Goal: Task Accomplishment & Management: Use online tool/utility

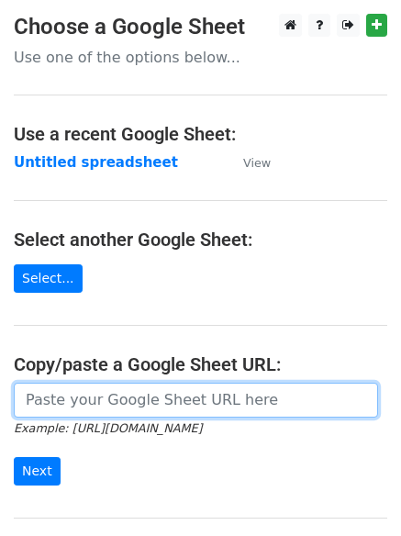
click at [94, 407] on input "url" at bounding box center [196, 400] width 364 height 35
type input "[URL][DOMAIN_NAME]"
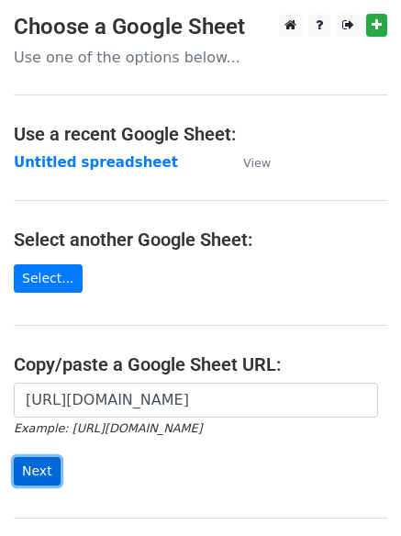
click at [29, 471] on input "Next" at bounding box center [37, 471] width 47 height 28
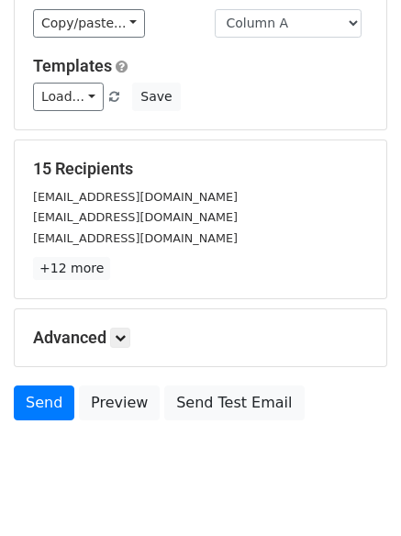
scroll to position [177, 0]
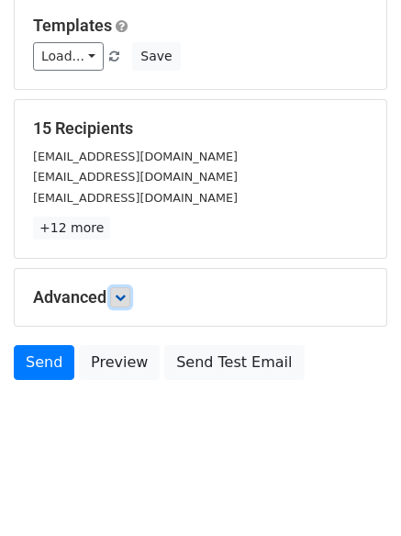
click at [124, 296] on icon at bounding box center [120, 297] width 11 height 11
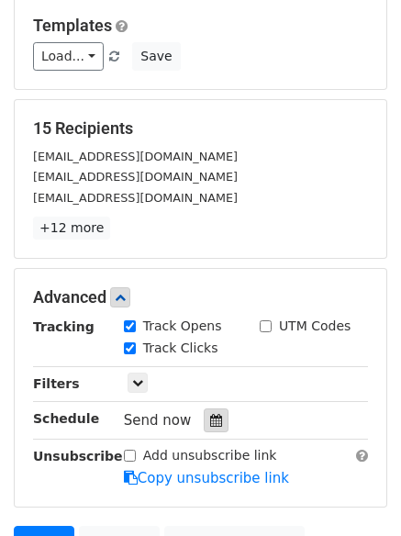
click at [210, 419] on icon at bounding box center [216, 420] width 12 height 13
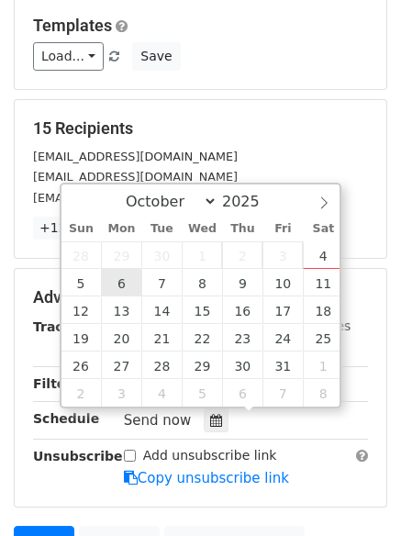
type input "2025-10-06 12:00"
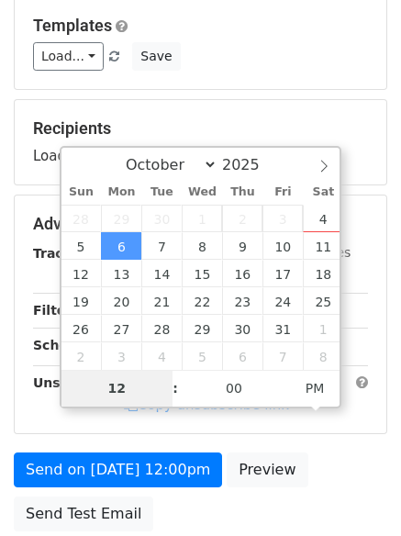
type input "4"
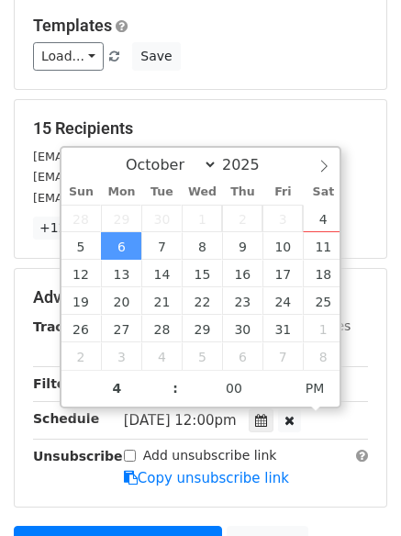
type input "2025-10-06 16:00"
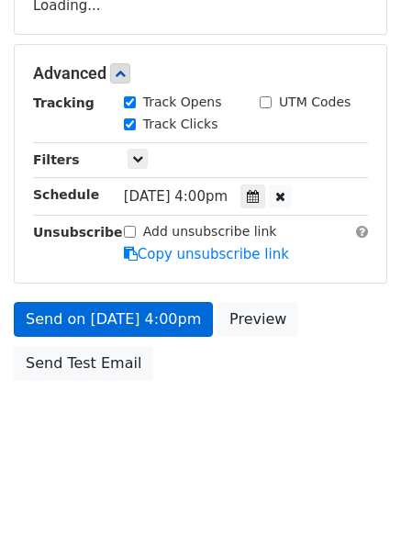
scroll to position [401, 0]
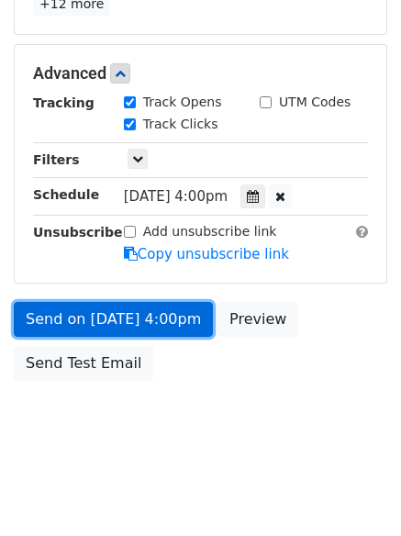
click at [95, 318] on link "Send on Oct 6 at 4:00pm" at bounding box center [113, 319] width 199 height 35
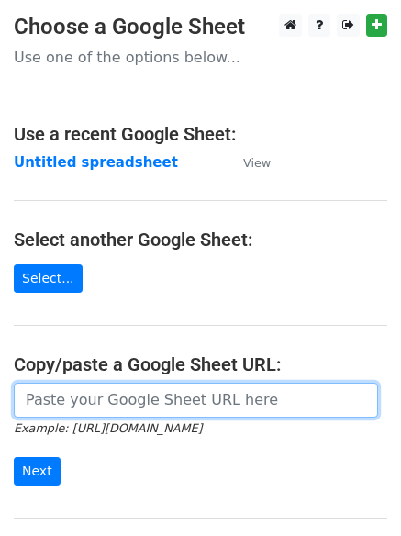
click at [95, 394] on input "url" at bounding box center [196, 400] width 364 height 35
type input "https://docs.google.com/spreadsheets/d/1YTmFM4AWWh4rtOUob0aZXryt9de9z14Dd0f0w_X…"
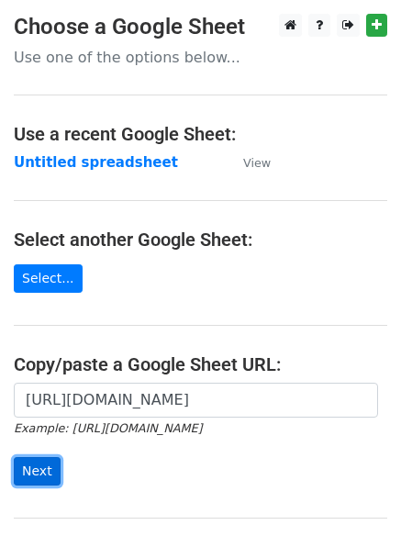
click at [34, 466] on input "Next" at bounding box center [37, 471] width 47 height 28
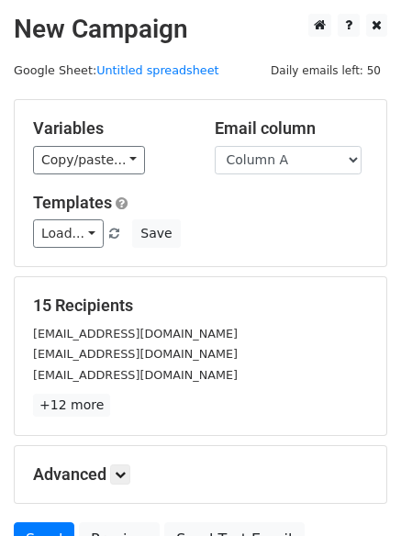
click at [362, 151] on div "Email column Column A Column B Column C Column D" at bounding box center [292, 146] width 182 height 56
click at [358, 156] on select "Column A Column B Column C Column D" at bounding box center [288, 160] width 147 height 28
select select "Column B"
click at [215, 146] on select "Column A Column B Column C Column D" at bounding box center [288, 160] width 147 height 28
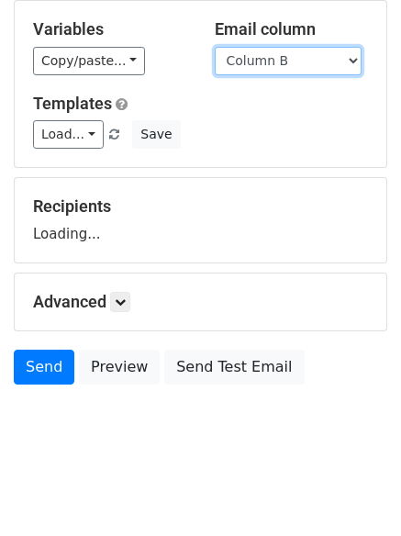
scroll to position [104, 0]
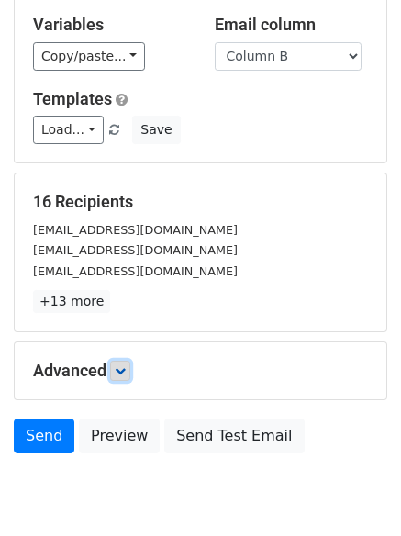
click at [130, 369] on link at bounding box center [120, 371] width 20 height 20
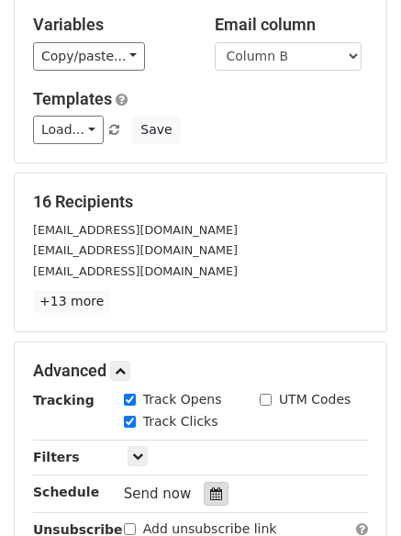
click at [210, 489] on icon at bounding box center [216, 493] width 12 height 13
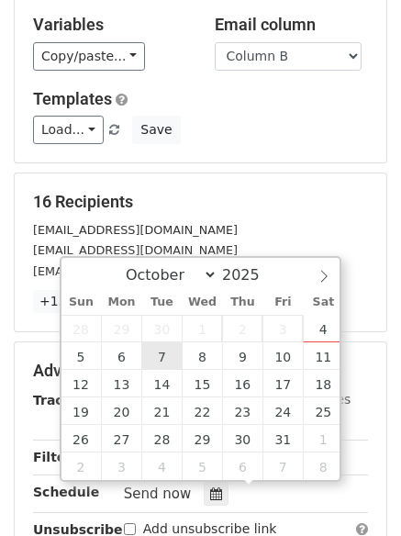
type input "2025-10-07 12:00"
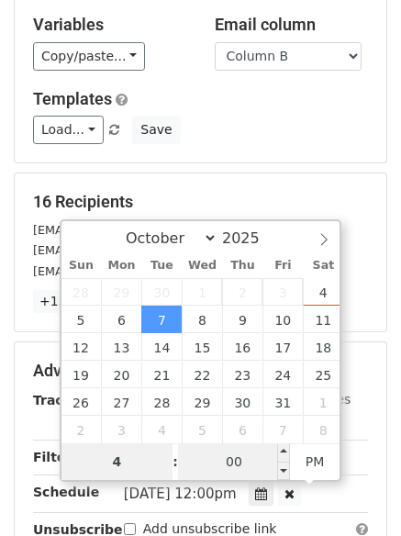
type input "4"
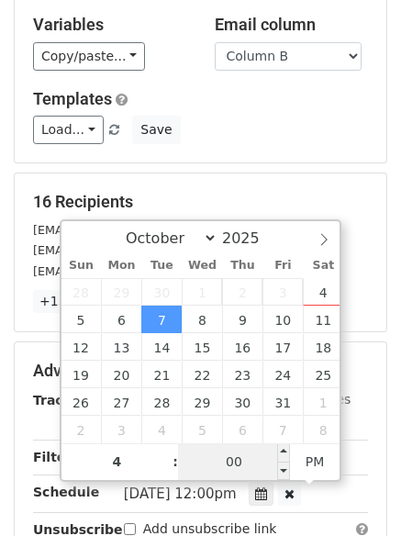
type input "2025-10-07 16:00"
type input "04"
click at [231, 471] on input "00" at bounding box center [234, 461] width 112 height 37
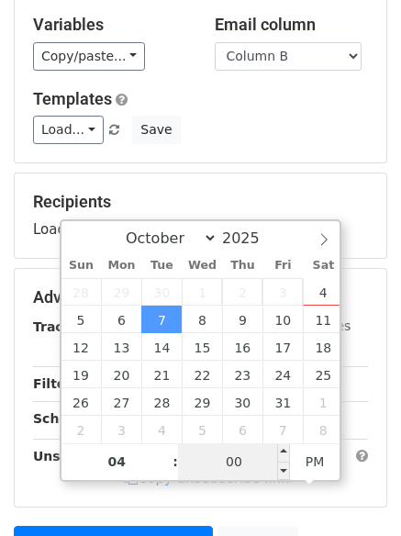
type input "5"
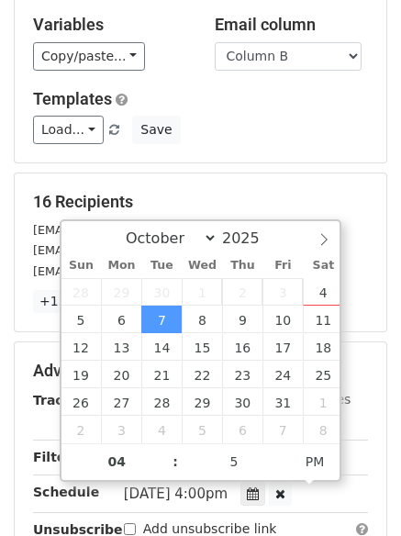
type input "2025-10-07 16:05"
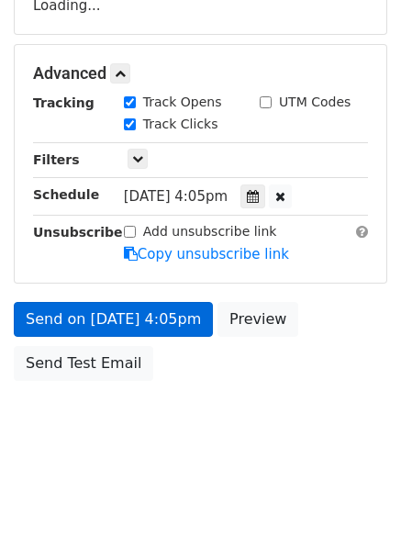
scroll to position [401, 0]
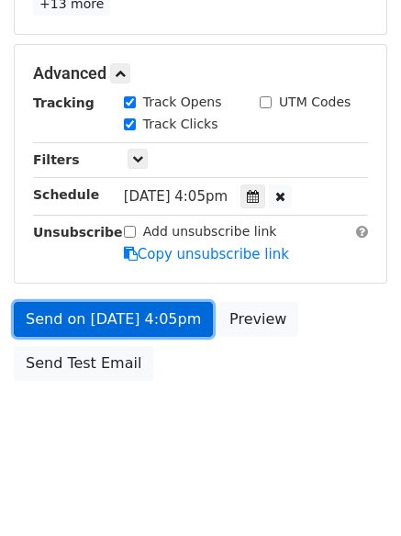
click at [82, 316] on link "Send on Oct 7 at 4:05pm" at bounding box center [113, 319] width 199 height 35
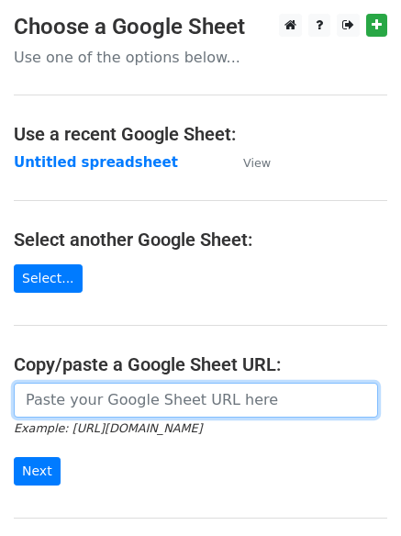
click at [69, 399] on input "url" at bounding box center [196, 400] width 364 height 35
type input "[URL][DOMAIN_NAME]"
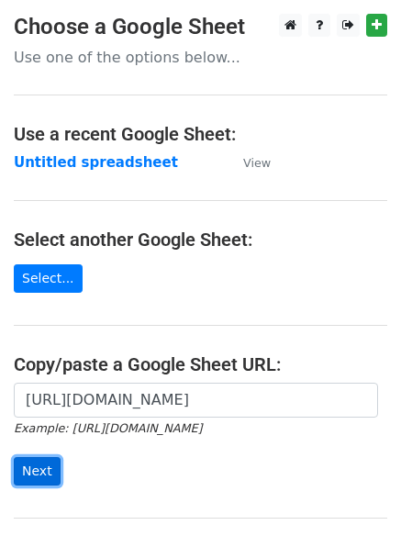
click at [30, 473] on input "Next" at bounding box center [37, 471] width 47 height 28
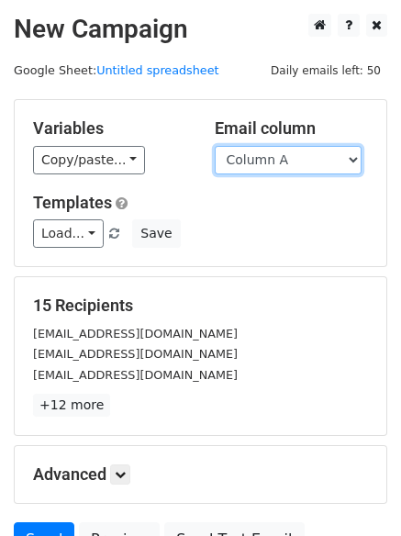
click at [351, 154] on select "Column A Column B Column C Column D" at bounding box center [288, 160] width 147 height 28
click at [349, 157] on select "Column A Column B Column C Column D" at bounding box center [288, 160] width 147 height 28
select select "Column C"
click at [215, 146] on select "Column A Column B Column C Column D" at bounding box center [288, 160] width 147 height 28
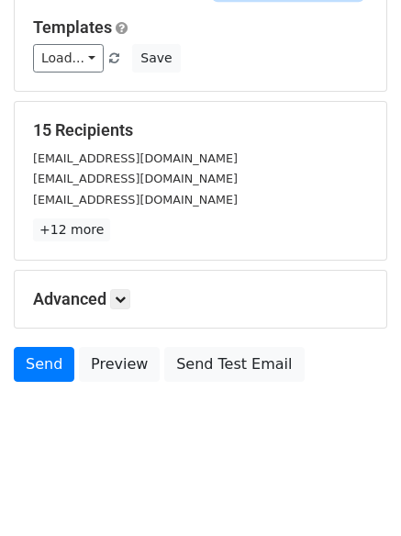
scroll to position [177, 0]
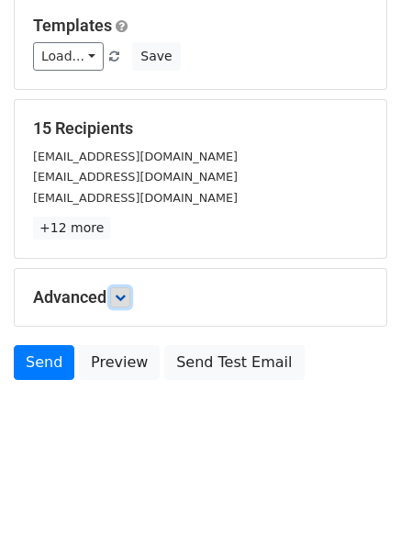
click at [126, 297] on icon at bounding box center [120, 297] width 11 height 11
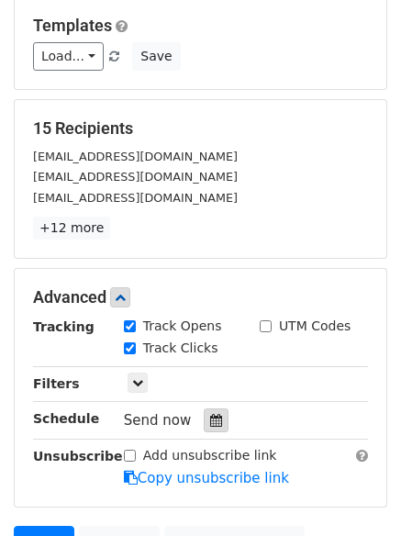
click at [210, 418] on icon at bounding box center [216, 420] width 12 height 13
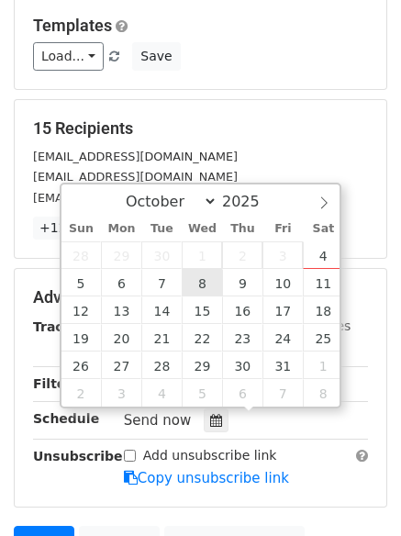
type input "2025-10-08 12:00"
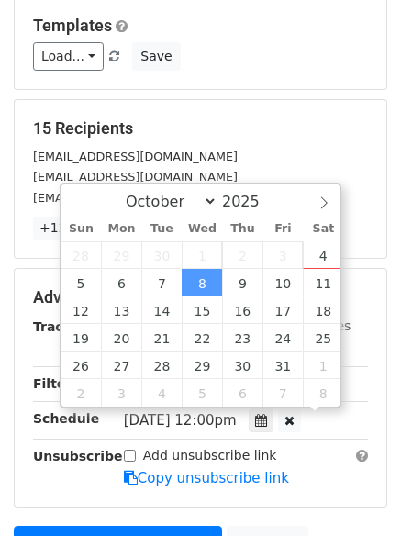
scroll to position [1, 0]
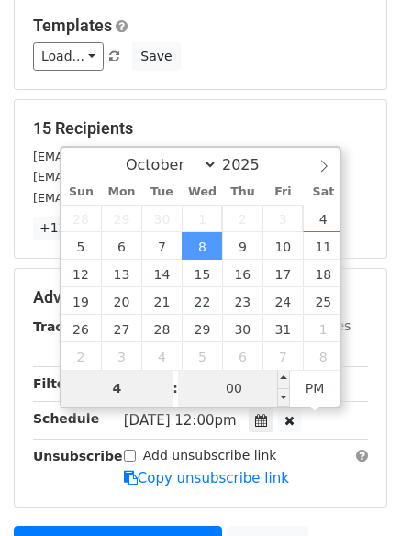
type input "4"
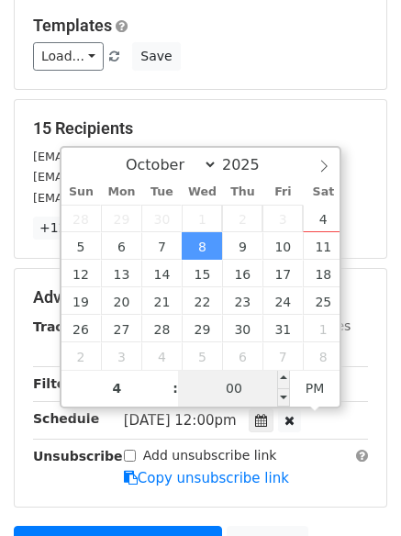
type input "2025-10-08 16:00"
type input "04"
click at [235, 381] on input "00" at bounding box center [234, 388] width 112 height 37
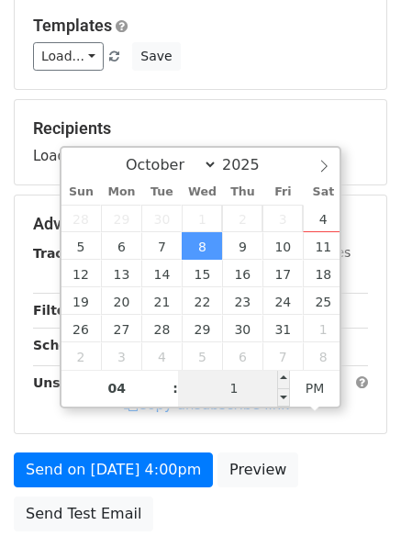
type input "10"
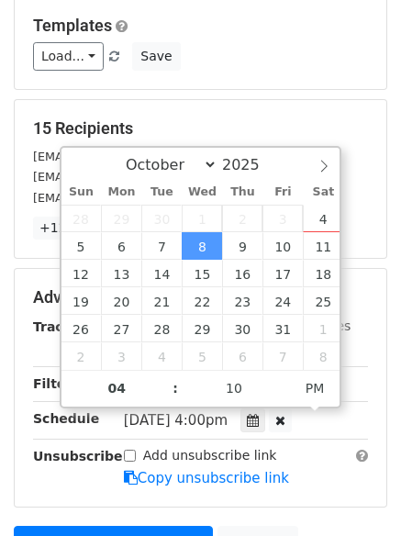
type input "2025-10-08 16:10"
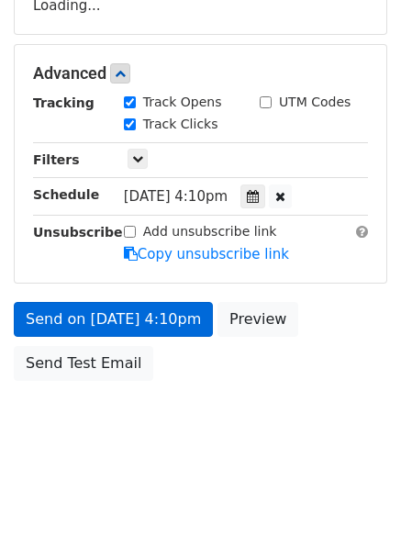
scroll to position [401, 0]
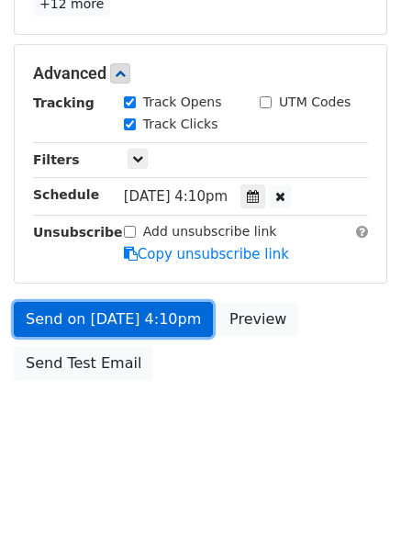
click at [86, 309] on link "Send on Oct 8 at 4:10pm" at bounding box center [113, 319] width 199 height 35
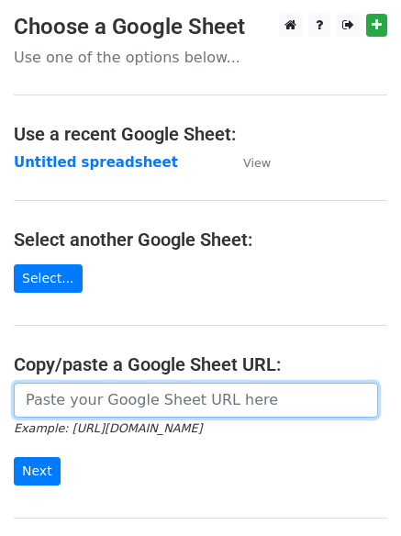
click at [65, 401] on input "url" at bounding box center [196, 400] width 364 height 35
type input "[URL][DOMAIN_NAME]"
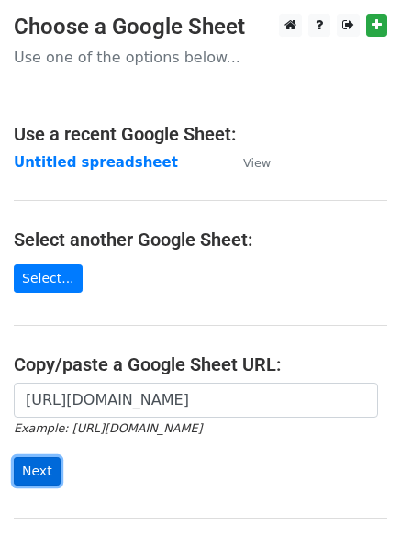
click at [43, 466] on input "Next" at bounding box center [37, 471] width 47 height 28
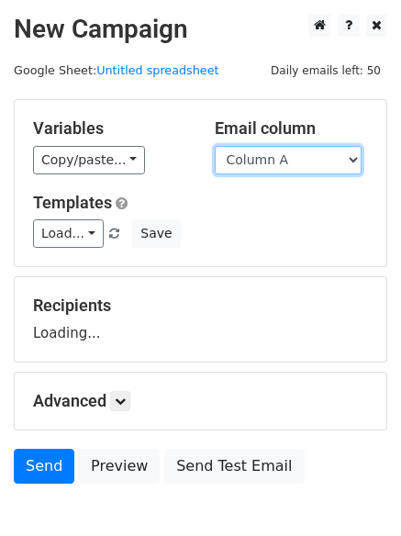
click at [357, 154] on select "Column A Column B Column C Column D" at bounding box center [288, 160] width 147 height 28
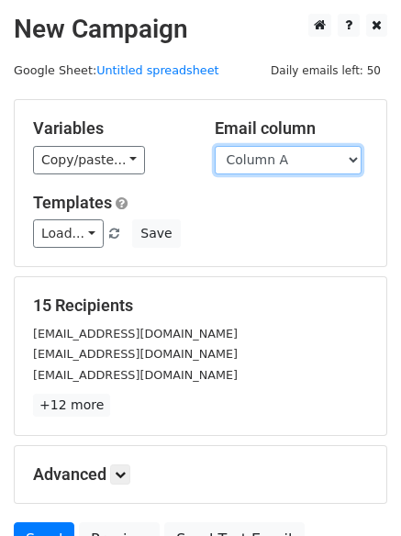
click at [351, 162] on select "Column A Column B Column C Column D" at bounding box center [288, 160] width 147 height 28
select select "Column D"
click at [215, 146] on select "Column A Column B Column C Column D" at bounding box center [288, 160] width 147 height 28
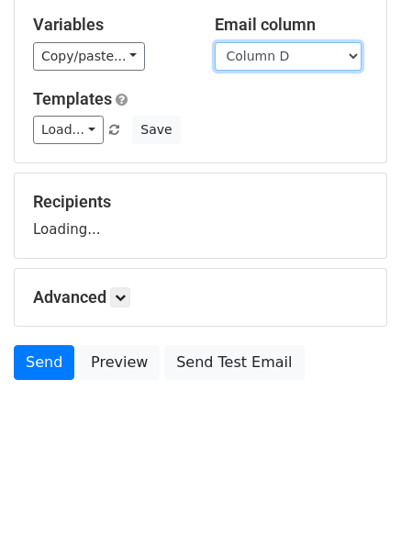
scroll to position [120, 0]
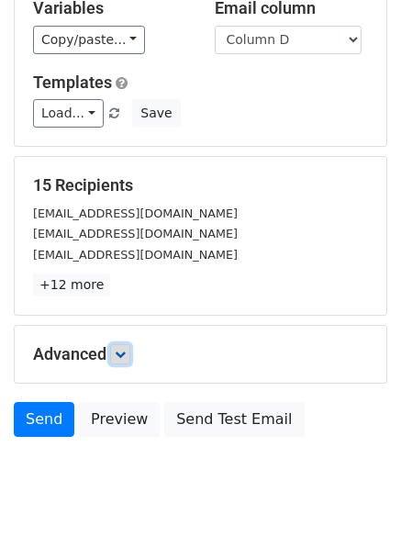
click at [124, 354] on icon at bounding box center [120, 354] width 11 height 11
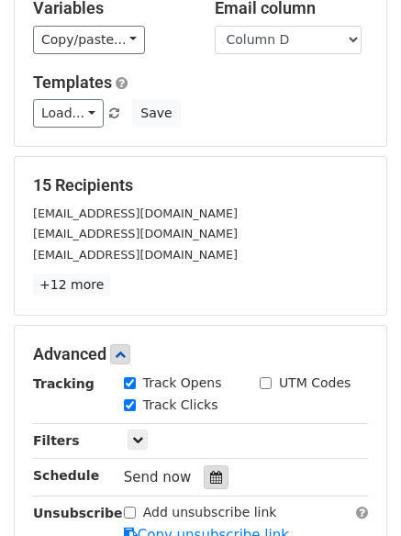
click at [210, 476] on icon at bounding box center [216, 477] width 12 height 13
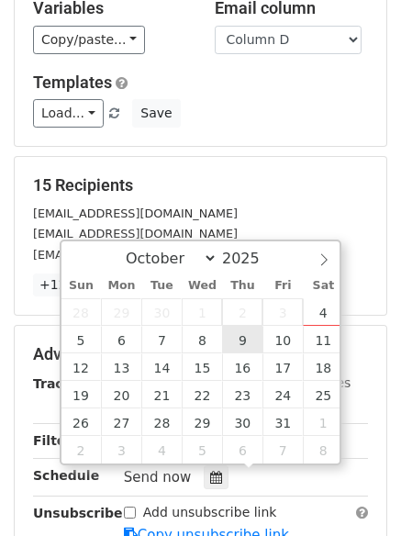
type input "2025-10-09 12:00"
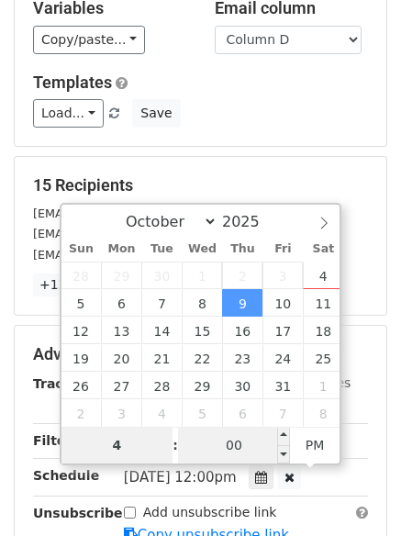
type input "4"
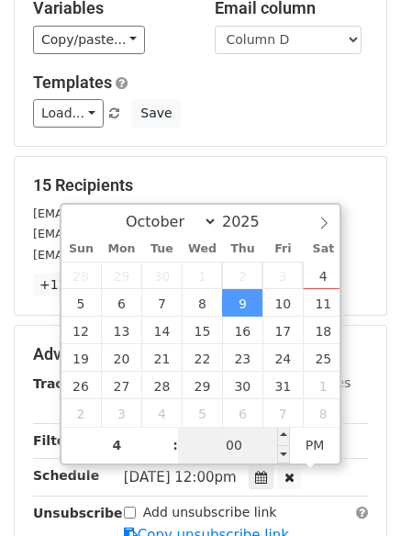
type input "2025-10-09 16:00"
type input "04"
click at [235, 440] on input "00" at bounding box center [234, 445] width 112 height 37
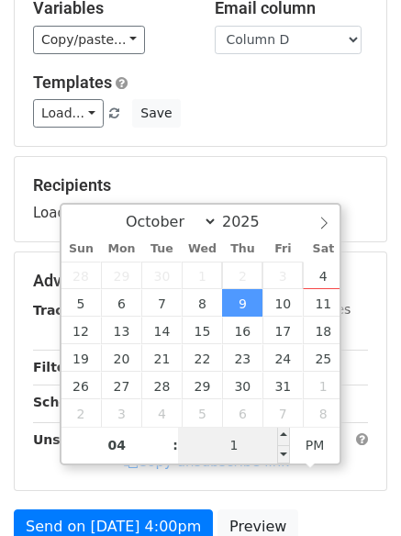
type input "15"
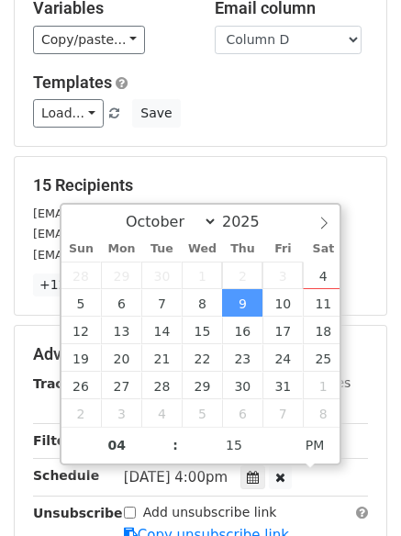
type input "2025-10-09 16:15"
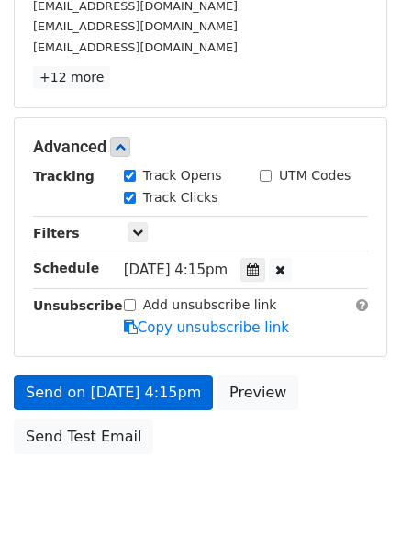
scroll to position [401, 0]
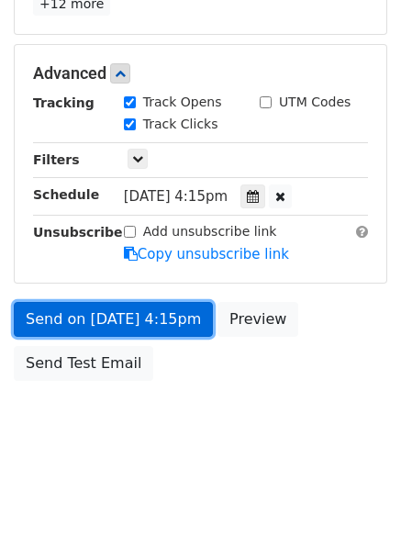
click at [98, 318] on link "Send on Oct 9 at 4:15pm" at bounding box center [113, 319] width 199 height 35
